Goal: Task Accomplishment & Management: Manage account settings

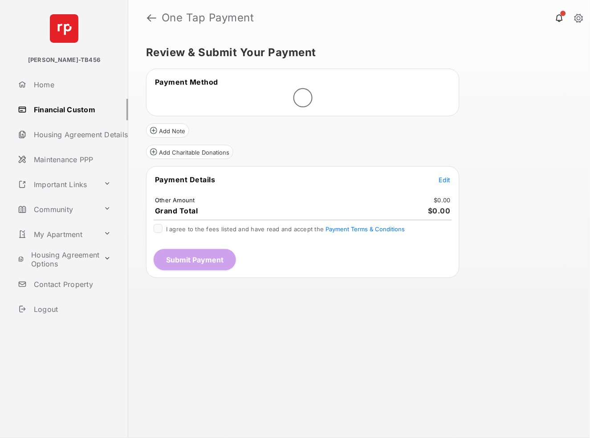
click at [444, 177] on span "Edit" at bounding box center [445, 180] width 12 height 8
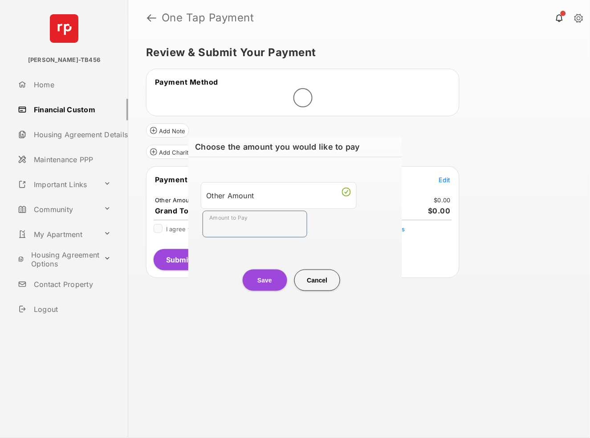
click at [259, 224] on input "Amount to Pay" at bounding box center [255, 224] width 105 height 27
type input "**"
click at [269, 287] on button "Save" at bounding box center [265, 279] width 45 height 21
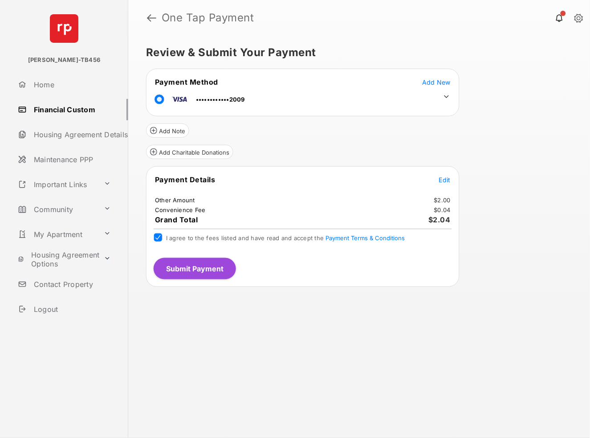
click at [175, 258] on button "Submit Payment" at bounding box center [195, 268] width 82 height 21
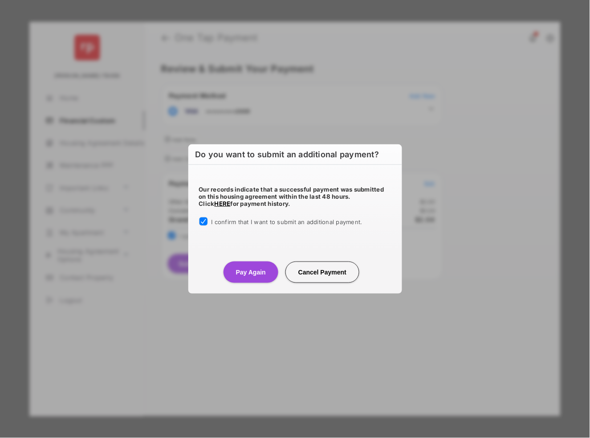
click at [251, 276] on button "Pay Again" at bounding box center [251, 271] width 55 height 21
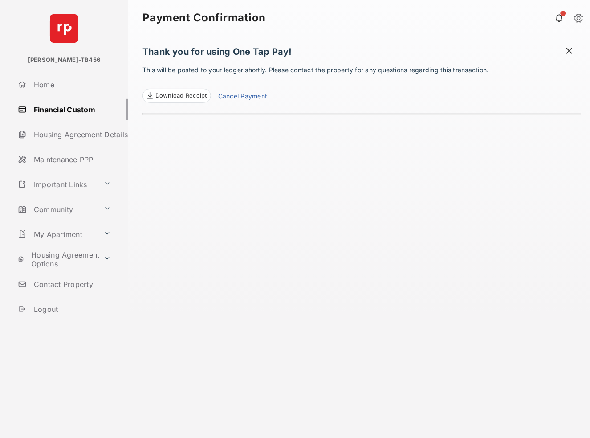
click at [192, 94] on span "Download Receipt" at bounding box center [181, 95] width 52 height 9
click at [244, 94] on link "Cancel Payment" at bounding box center [242, 97] width 49 height 12
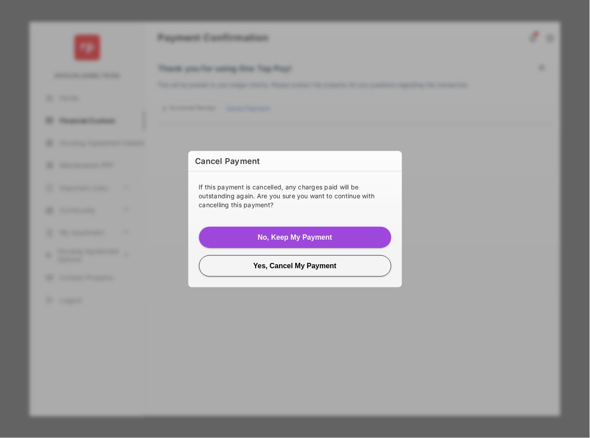
click at [268, 236] on button "No, Keep My Payment" at bounding box center [295, 237] width 192 height 21
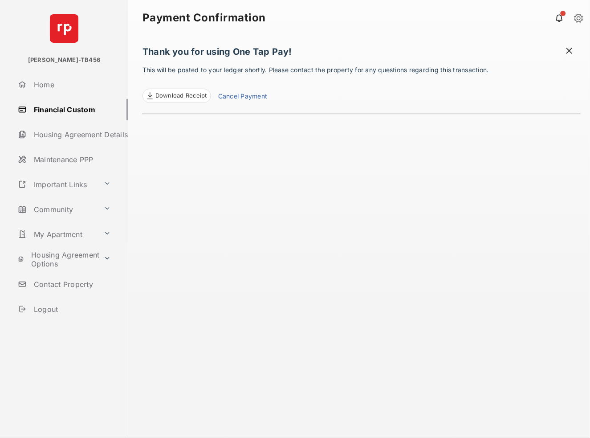
click at [54, 208] on link "Community" at bounding box center [57, 209] width 86 height 21
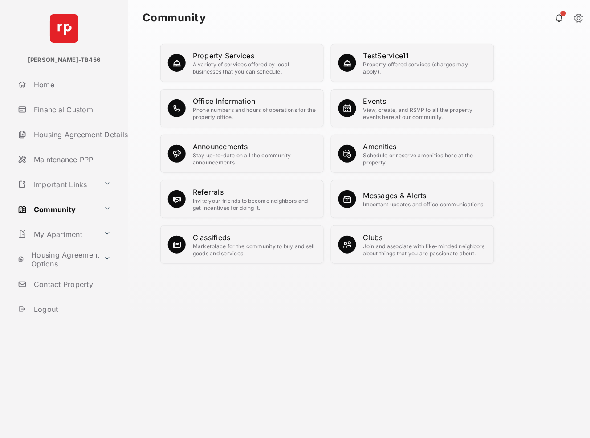
click at [388, 109] on div "View, create, and RSVP to all the property events here at our community." at bounding box center [424, 113] width 123 height 14
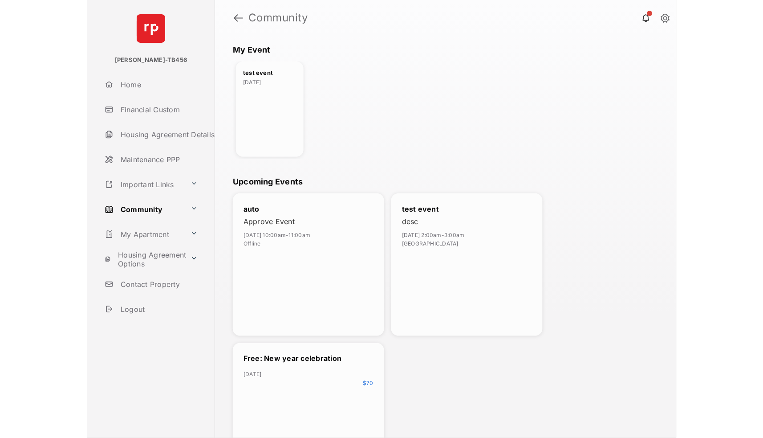
scroll to position [118, 0]
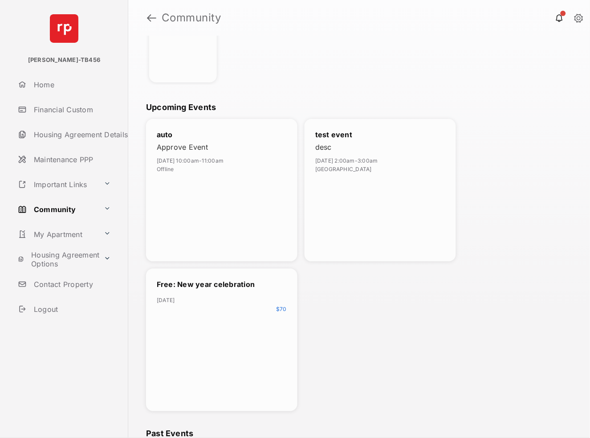
click at [188, 313] on div "Free: New year celebration [DATE] $ 70" at bounding box center [221, 339] width 151 height 142
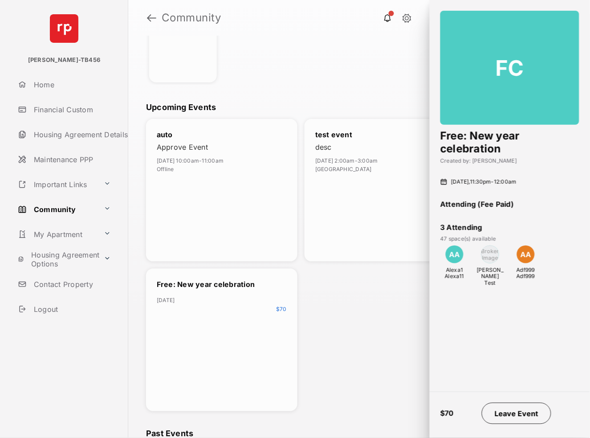
click at [517, 412] on button "Leave Event" at bounding box center [516, 413] width 69 height 21
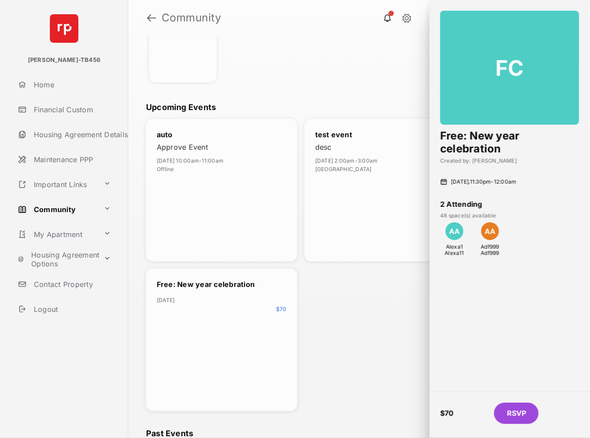
click at [525, 409] on button "RSVP" at bounding box center [516, 413] width 45 height 21
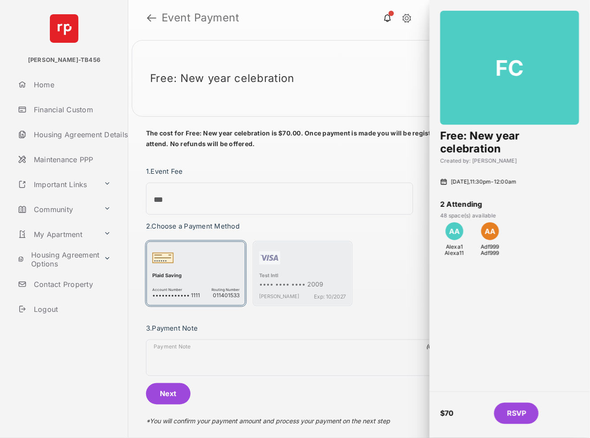
click at [208, 275] on div "Plaid Saving" at bounding box center [195, 276] width 87 height 8
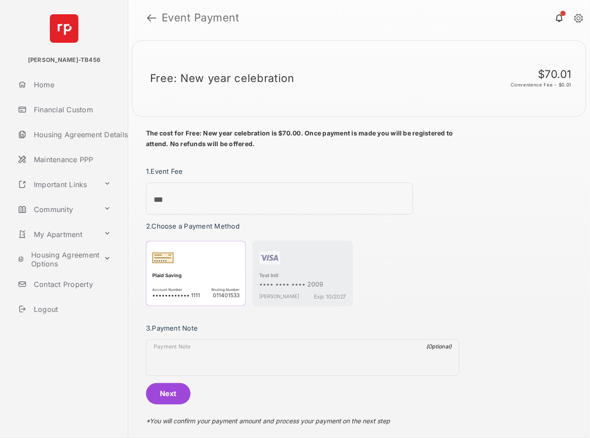
click at [177, 394] on button "Next" at bounding box center [168, 393] width 45 height 21
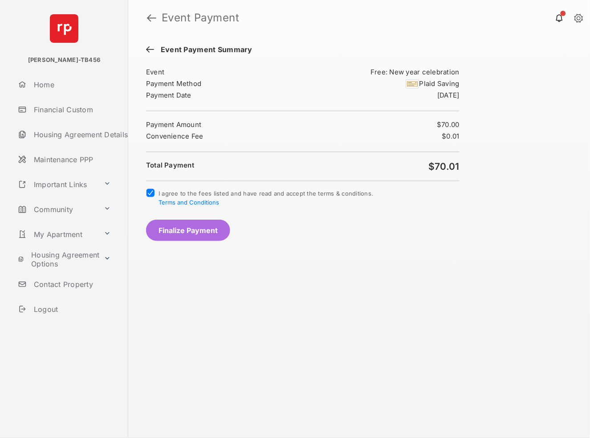
click at [171, 236] on button "Finalize Payment" at bounding box center [188, 230] width 84 height 21
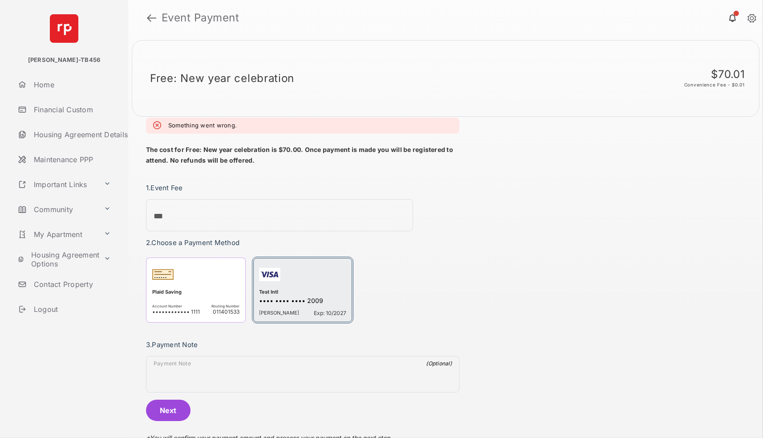
click at [325, 289] on div "Test Intl" at bounding box center [302, 293] width 87 height 8
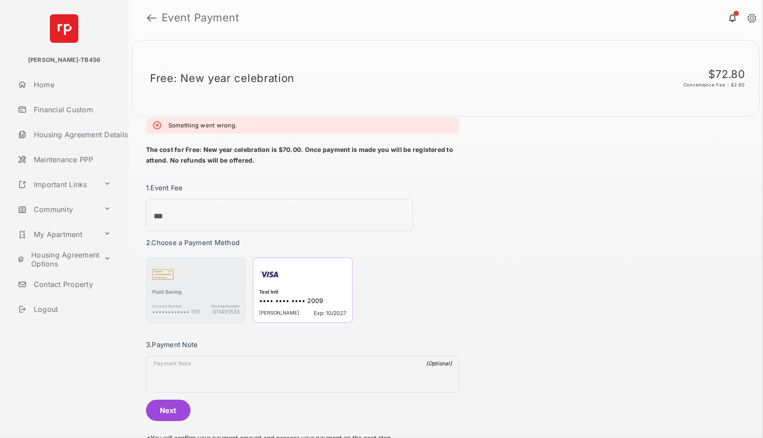
click at [162, 406] on button "Next" at bounding box center [168, 409] width 45 height 21
click at [171, 399] on button "Next" at bounding box center [168, 409] width 45 height 21
click at [150, 13] on link at bounding box center [151, 17] width 9 height 21
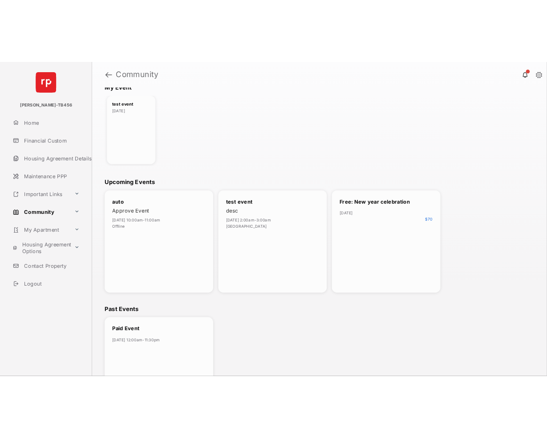
scroll to position [115, 0]
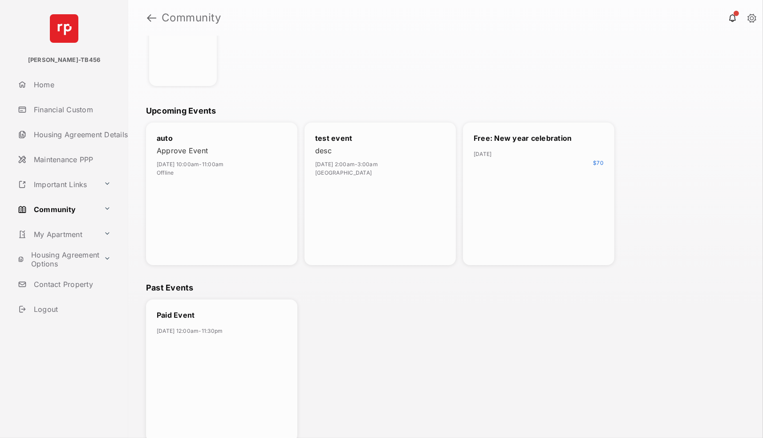
click at [558, 165] on div "Free: New year celebration [DATE] $ 70" at bounding box center [538, 193] width 151 height 142
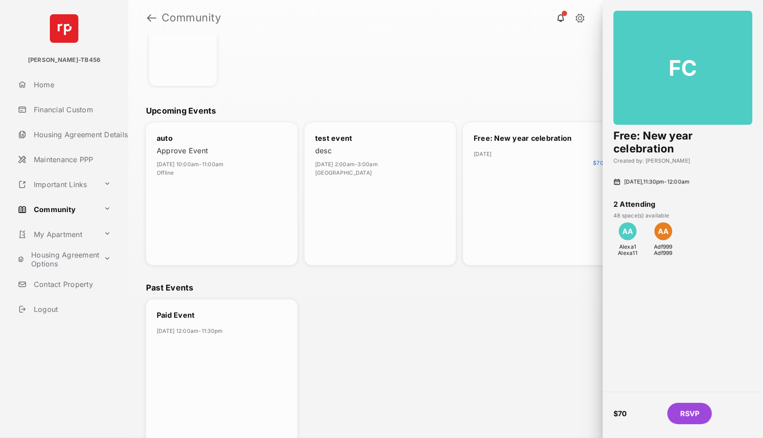
click at [590, 404] on button "RSVP" at bounding box center [689, 413] width 45 height 21
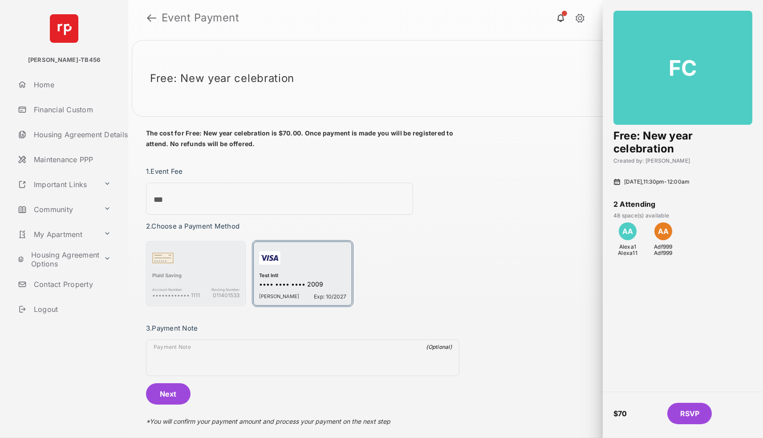
click at [288, 280] on div "•••• •••• •••• 2009" at bounding box center [302, 284] width 87 height 9
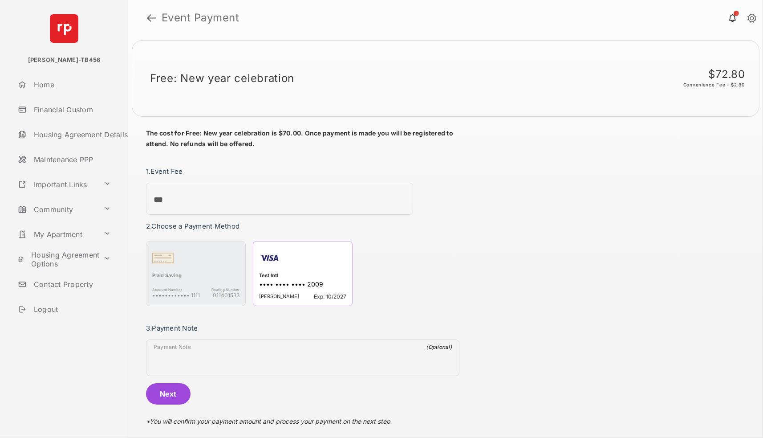
click at [176, 390] on button "Next" at bounding box center [168, 393] width 45 height 21
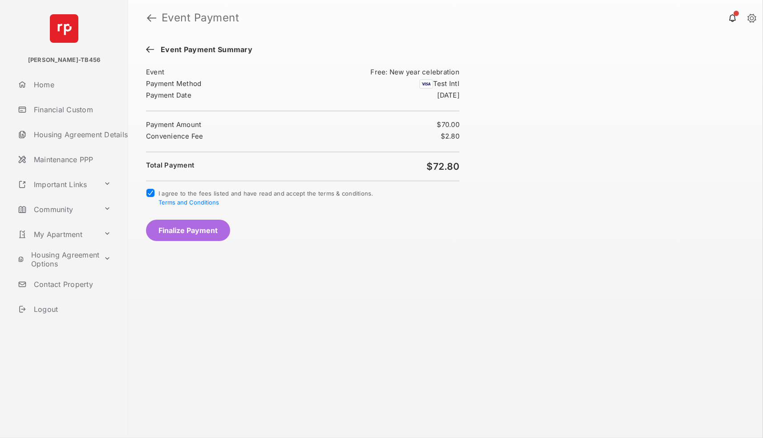
click at [164, 224] on button "Finalize Payment" at bounding box center [188, 230] width 84 height 21
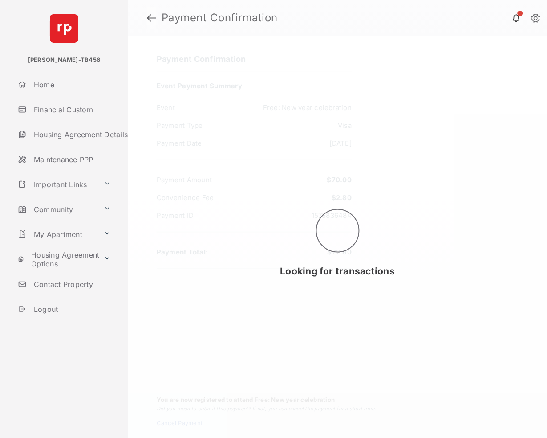
click at [148, 18] on link at bounding box center [151, 17] width 9 height 21
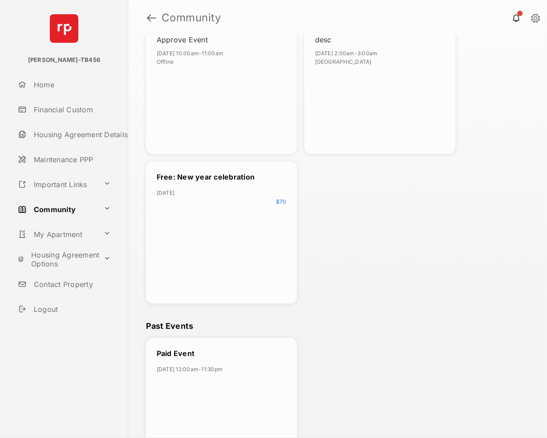
scroll to position [264, 0]
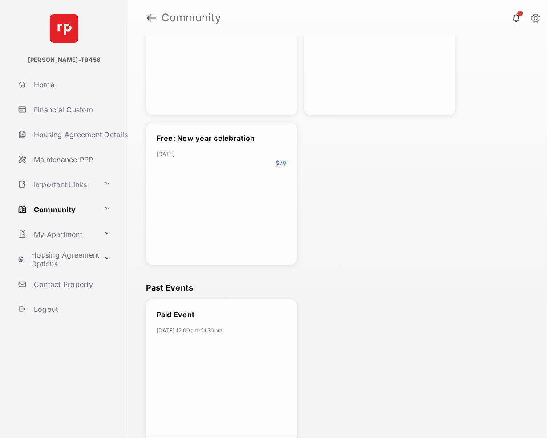
click at [247, 231] on div "Free: New year celebration [DATE] $ 70" at bounding box center [221, 193] width 151 height 142
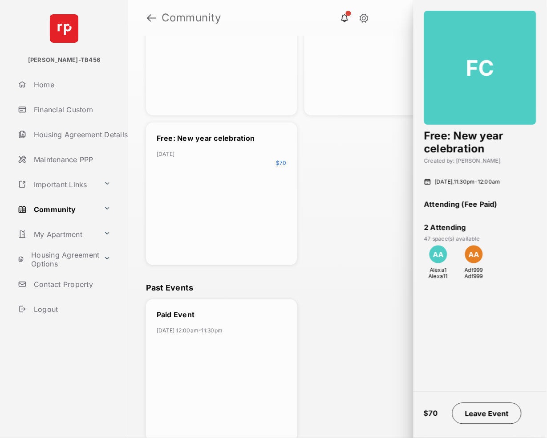
click at [495, 410] on button "Leave Event" at bounding box center [486, 413] width 69 height 21
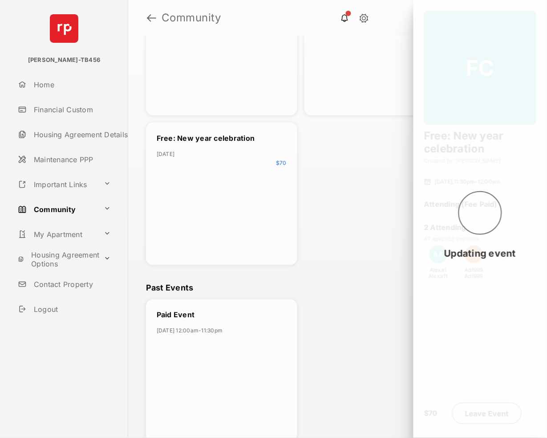
click at [58, 210] on link "Community" at bounding box center [57, 209] width 86 height 21
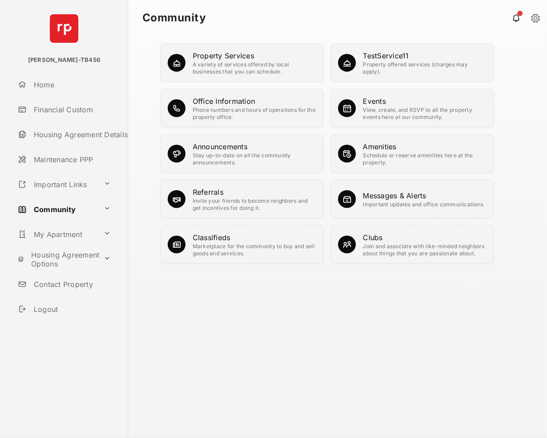
click at [370, 148] on div "Amenities" at bounding box center [424, 146] width 123 height 11
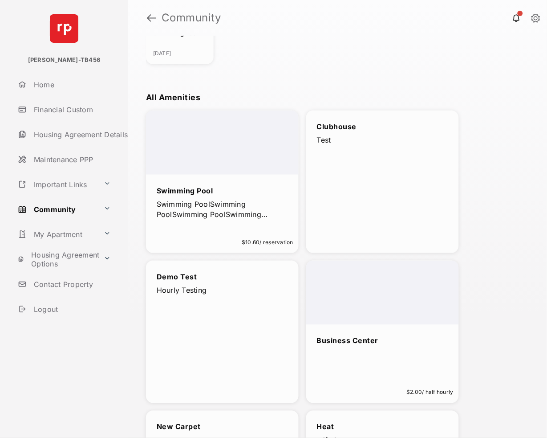
scroll to position [237, 0]
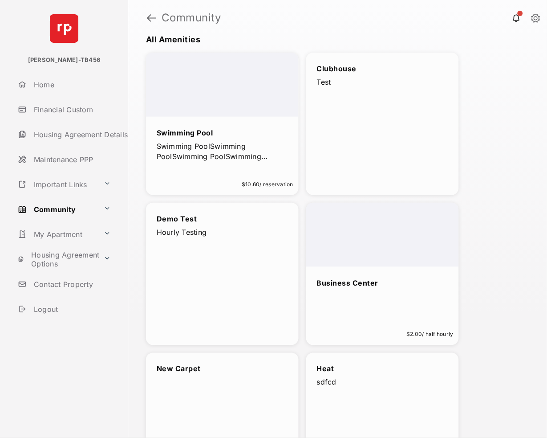
click at [371, 320] on div "Business Center $2.00 / half hourly" at bounding box center [382, 274] width 153 height 142
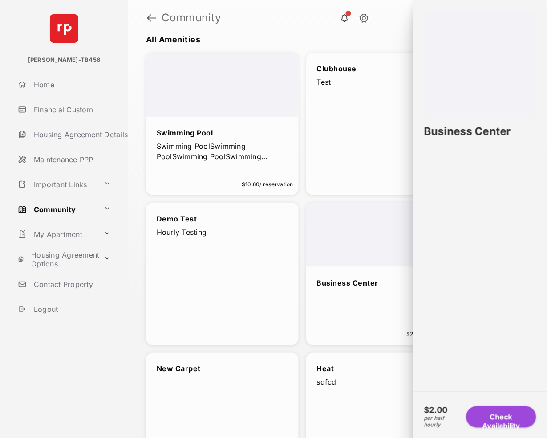
click at [499, 415] on button "Check Availability" at bounding box center [502, 416] width 70 height 21
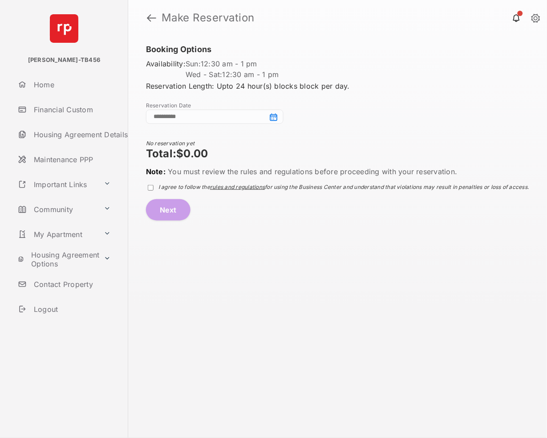
click at [272, 115] on input at bounding box center [215, 117] width 138 height 14
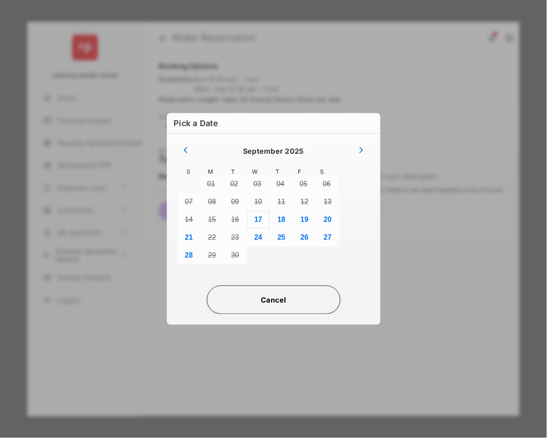
click at [260, 220] on button "17" at bounding box center [258, 220] width 23 height 18
type input "**********"
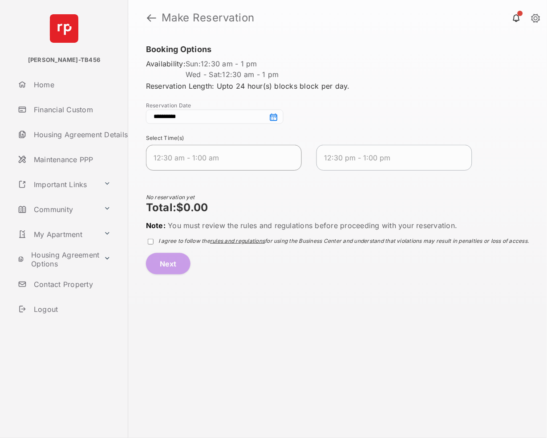
click at [188, 158] on span "12:30 am - 1:00 am" at bounding box center [217, 157] width 126 height 11
click at [346, 154] on span "12:30 pm - 1:00 pm" at bounding box center [387, 157] width 126 height 11
click at [216, 241] on span "rules and regulations" at bounding box center [237, 240] width 55 height 7
click at [170, 269] on button "Next" at bounding box center [168, 263] width 45 height 21
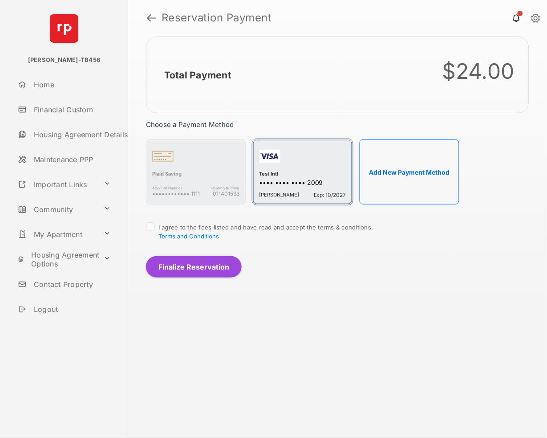
click at [284, 183] on div "•••• •••• •••• 2009" at bounding box center [302, 183] width 87 height 9
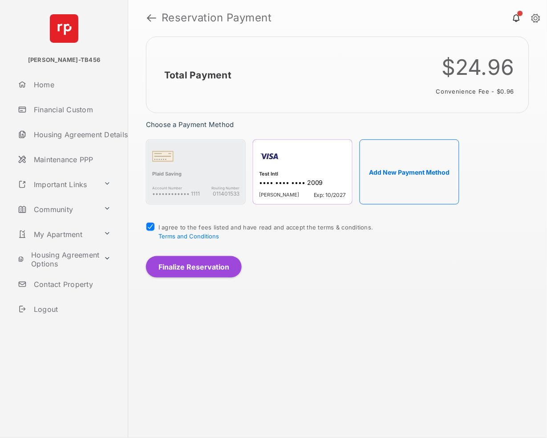
click at [176, 270] on button "Finalize Reservation" at bounding box center [194, 266] width 96 height 21
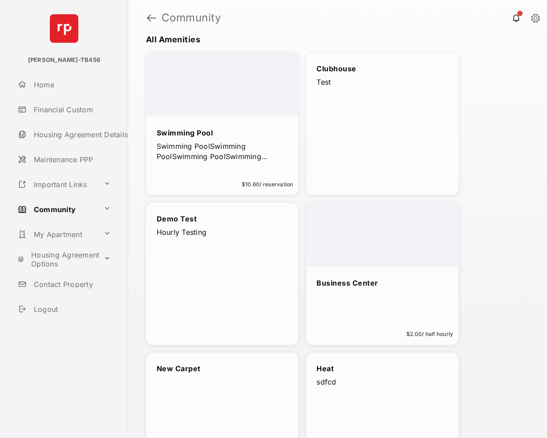
scroll to position [118, 0]
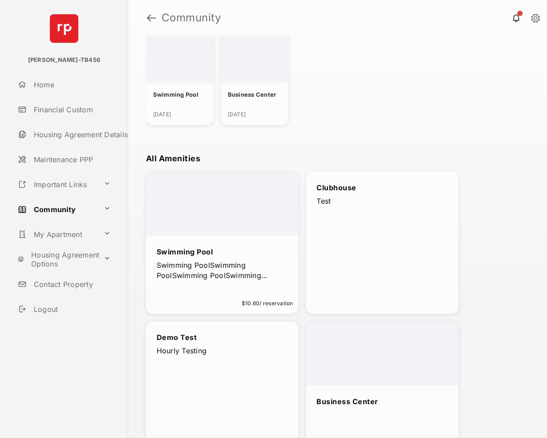
click at [43, 307] on link "Logout" at bounding box center [71, 308] width 114 height 21
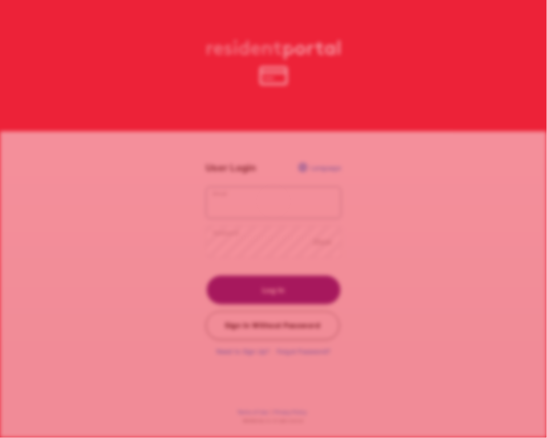
type input "**********"
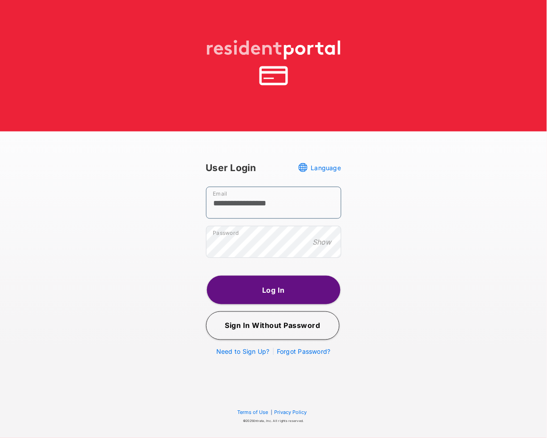
drag, startPoint x: 296, startPoint y: 209, endPoint x: 182, endPoint y: 201, distance: 113.8
click at [182, 201] on div "**********" at bounding box center [273, 277] width 504 height 249
click at [293, 351] on span "Forgot Password?" at bounding box center [304, 352] width 54 height 8
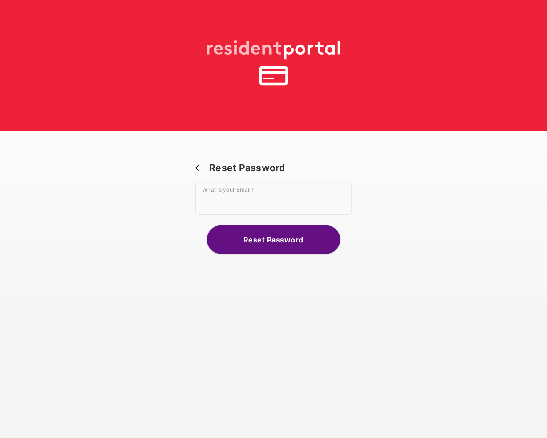
click at [262, 181] on section "Reset Password What is your Email? Required field Reset Password" at bounding box center [273, 208] width 157 height 92
click at [256, 196] on input "What is your Email?" at bounding box center [273, 199] width 157 height 32
paste input "**********"
type input "**********"
click at [256, 236] on button "Reset Password" at bounding box center [274, 239] width 134 height 28
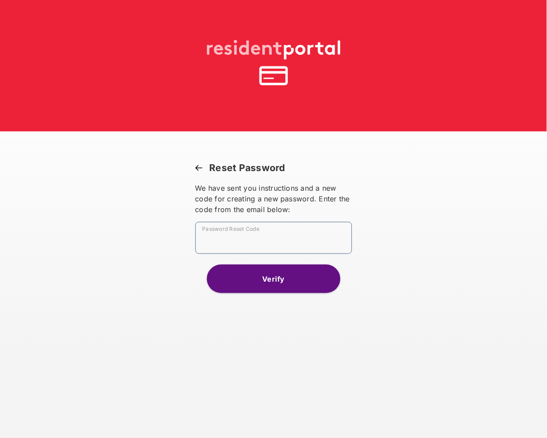
click at [275, 222] on input "Password Reset Code" at bounding box center [273, 238] width 157 height 32
click at [264, 238] on input "Password Reset Code" at bounding box center [273, 238] width 157 height 32
paste input "********"
type input "********"
click at [258, 280] on button "Verify" at bounding box center [274, 278] width 134 height 28
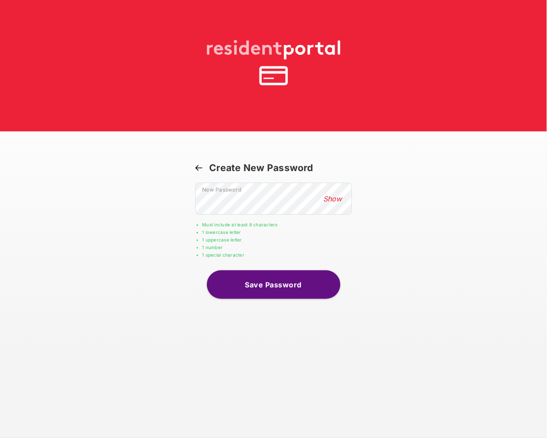
click at [332, 199] on button "Show" at bounding box center [333, 199] width 24 height 10
click at [332, 199] on button "Hide" at bounding box center [334, 199] width 21 height 10
click at [259, 282] on button "Save Password" at bounding box center [274, 284] width 134 height 28
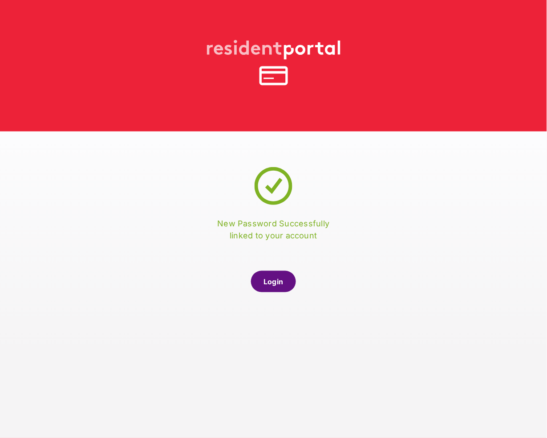
click at [262, 283] on link "Login" at bounding box center [273, 281] width 45 height 21
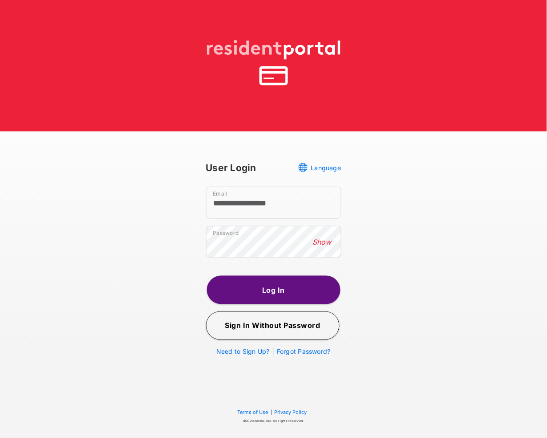
click at [324, 245] on button "Show" at bounding box center [322, 242] width 24 height 10
click at [324, 245] on button "Hide" at bounding box center [323, 242] width 21 height 10
click at [260, 286] on button "Log In" at bounding box center [274, 290] width 134 height 28
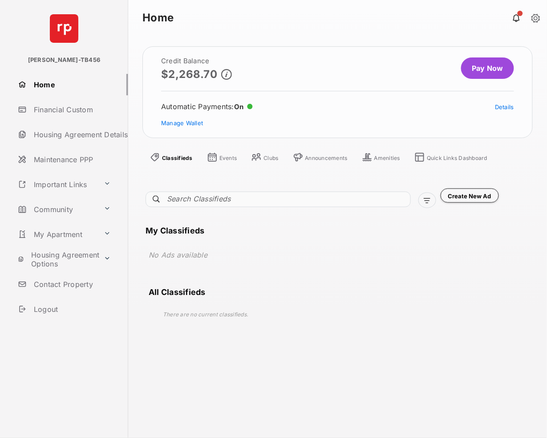
click at [57, 307] on link "Logout" at bounding box center [71, 308] width 114 height 21
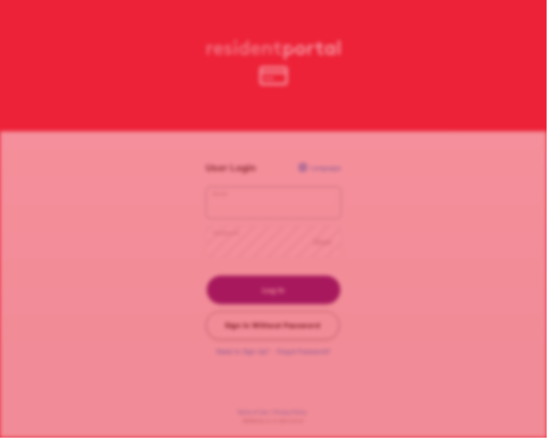
type input "**********"
